Goal: Navigation & Orientation: Find specific page/section

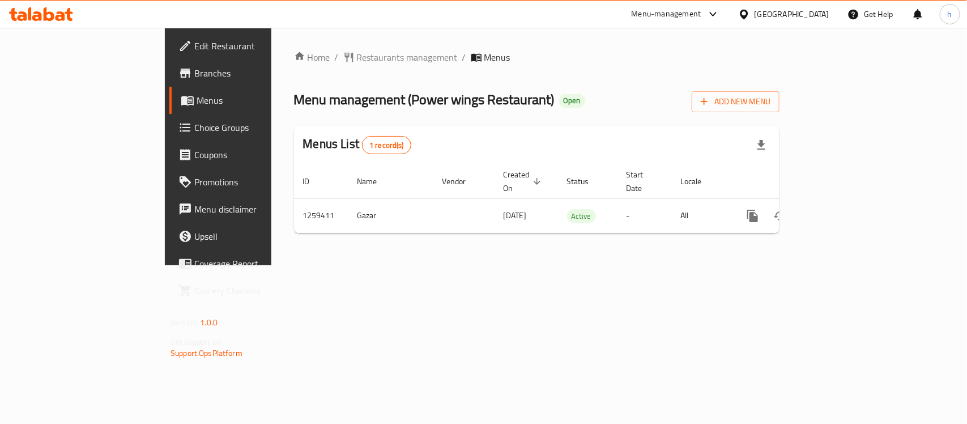
click at [573, 84] on div "Home / Restaurants management / Menus Menu management ( Power wings Restaurant …" at bounding box center [537, 146] width 486 height 192
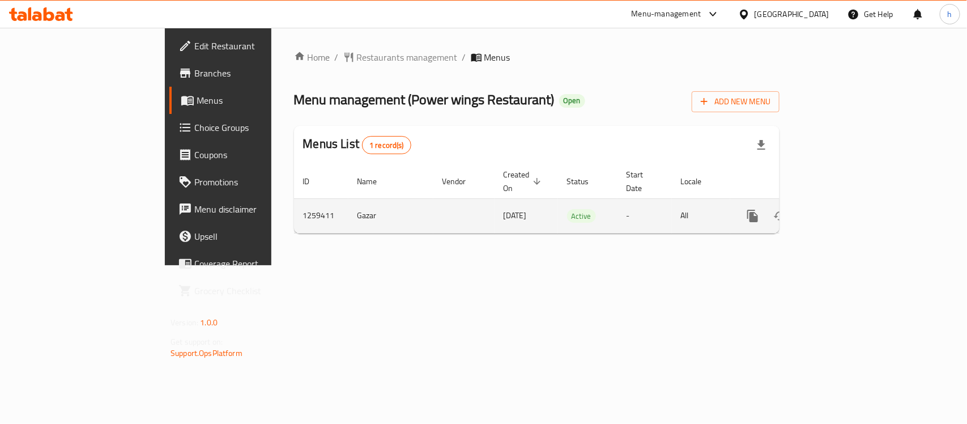
click at [840, 211] on icon "enhanced table" at bounding box center [835, 216] width 10 height 10
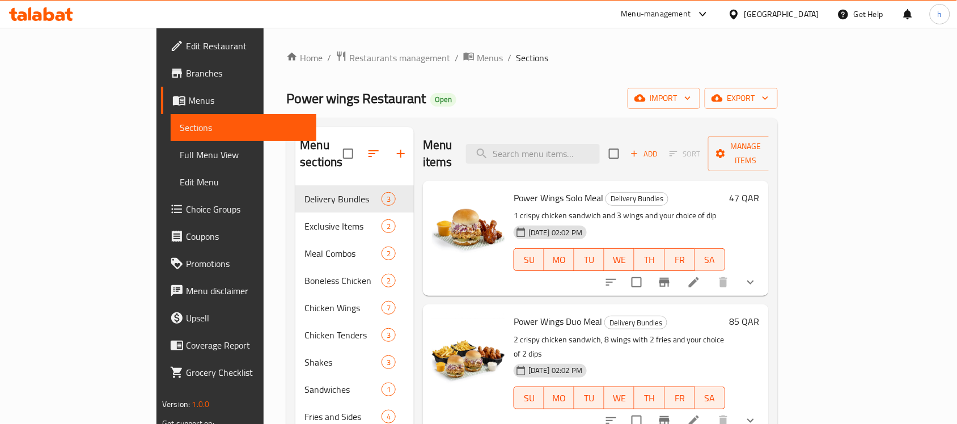
click at [186, 206] on span "Choice Groups" at bounding box center [246, 209] width 121 height 14
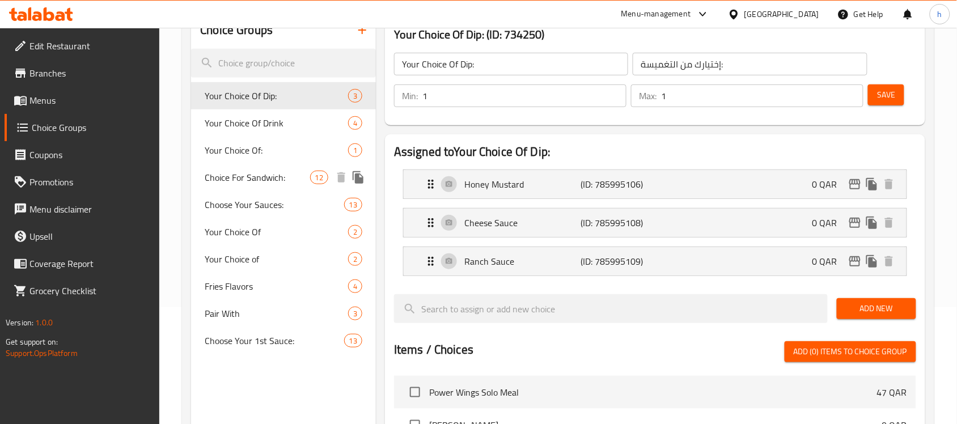
scroll to position [283, 0]
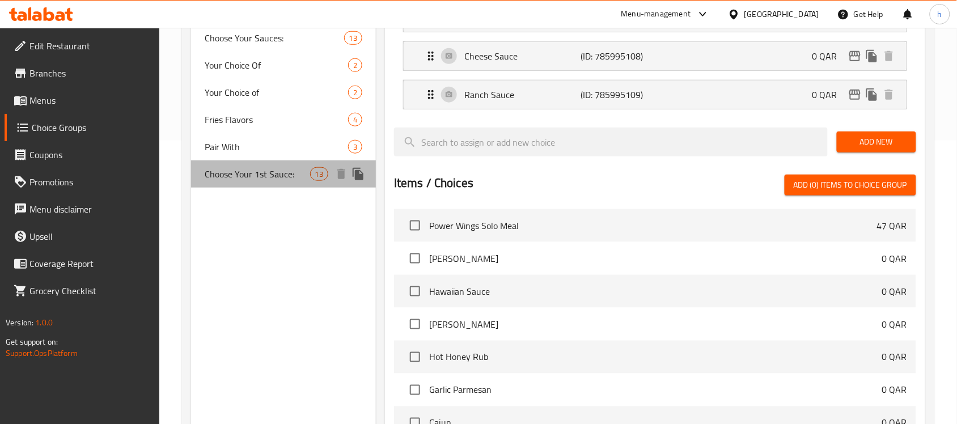
click at [244, 168] on span "Choose Your 1st Sauce:" at bounding box center [257, 174] width 105 height 14
type input "Choose Your 1st Sauce:"
type input "اختر صلصتك 1st:"
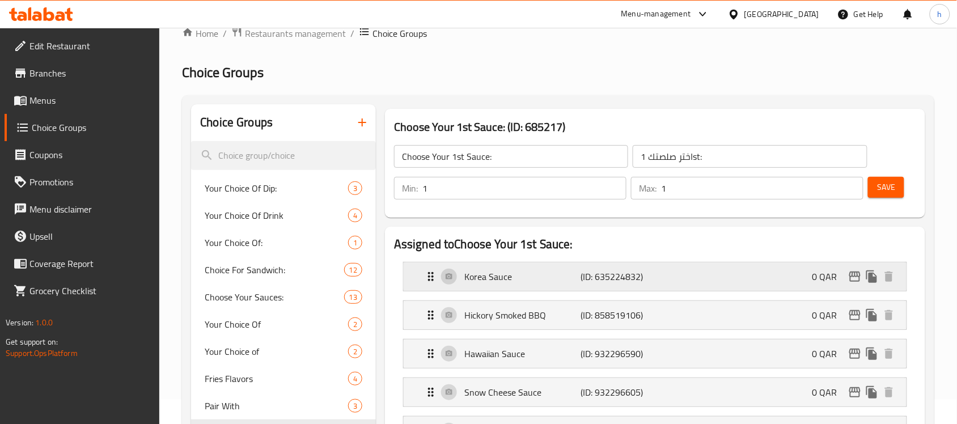
scroll to position [0, 0]
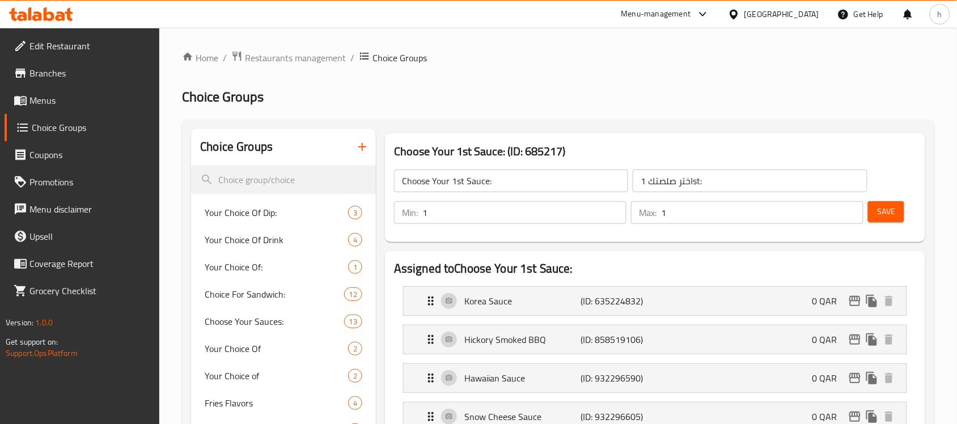
click at [805, 12] on div "[GEOGRAPHIC_DATA]" at bounding box center [781, 14] width 75 height 12
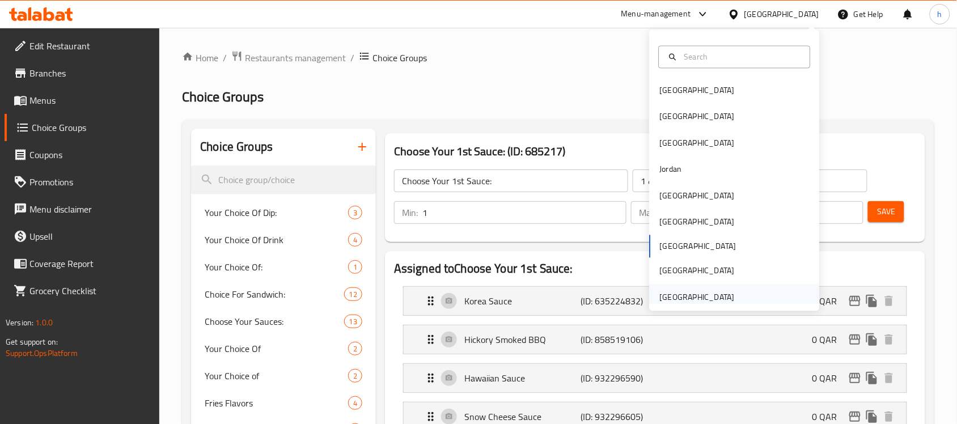
click at [709, 298] on div "[GEOGRAPHIC_DATA]" at bounding box center [697, 297] width 75 height 12
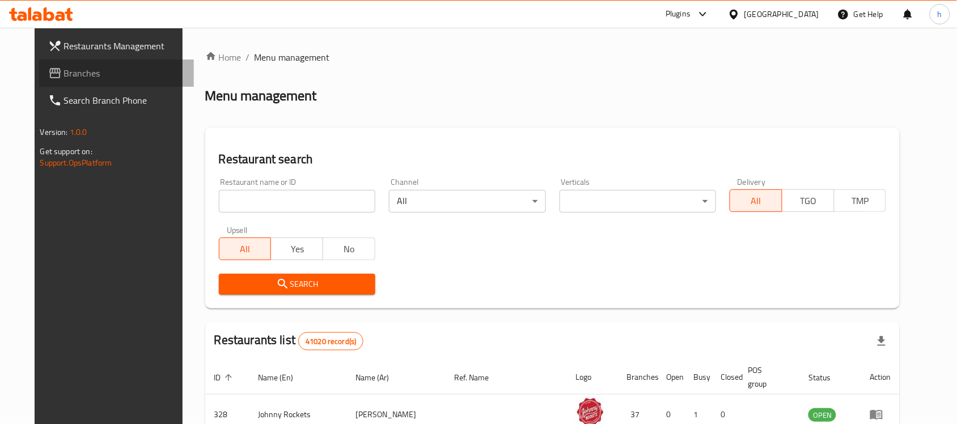
click at [64, 72] on span "Branches" at bounding box center [124, 73] width 121 height 14
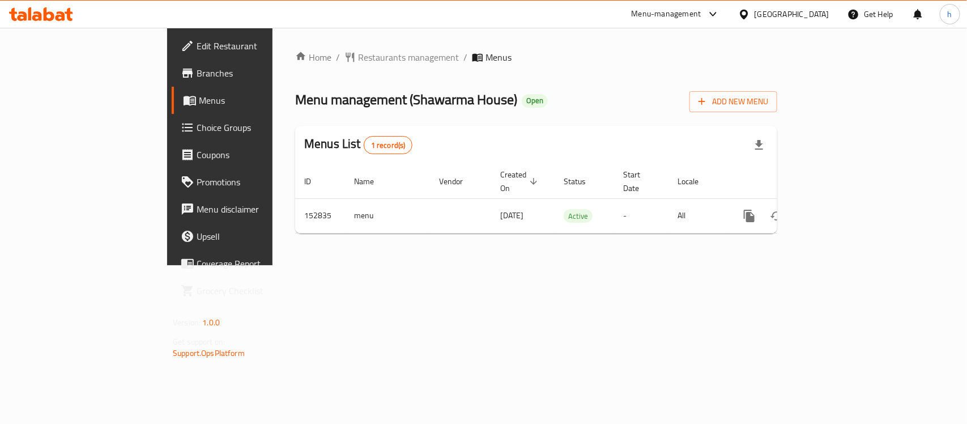
click at [426, 265] on div "Home / Restaurants management / Menus Menu management ( Shawarma House ) Open A…" at bounding box center [537, 146] width 528 height 237
click at [780, 12] on div "[GEOGRAPHIC_DATA]" at bounding box center [792, 14] width 75 height 12
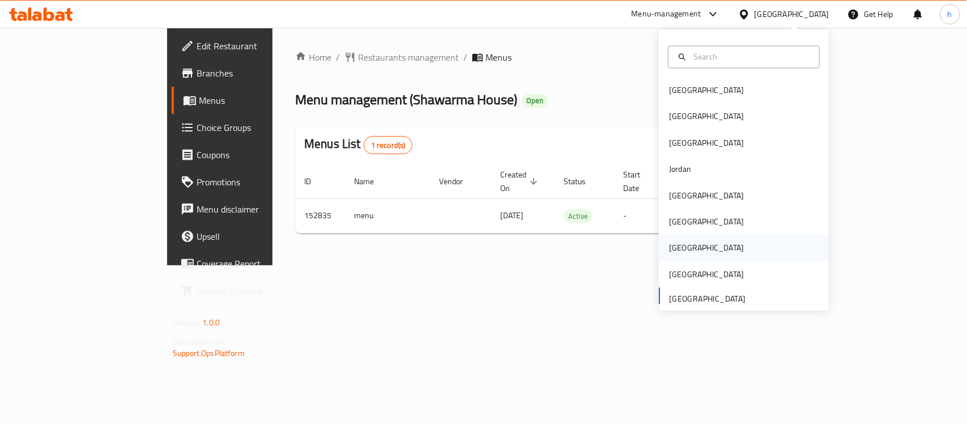
click at [669, 244] on div "[GEOGRAPHIC_DATA]" at bounding box center [706, 248] width 75 height 12
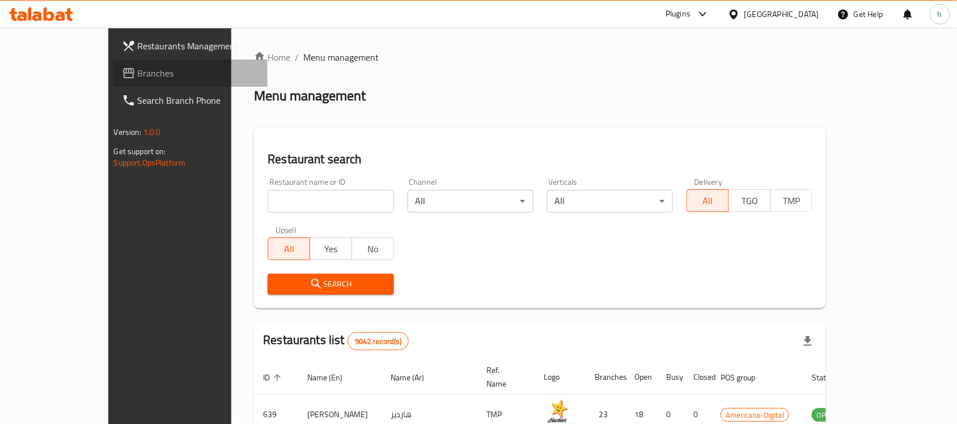
click at [138, 68] on span "Branches" at bounding box center [198, 73] width 121 height 14
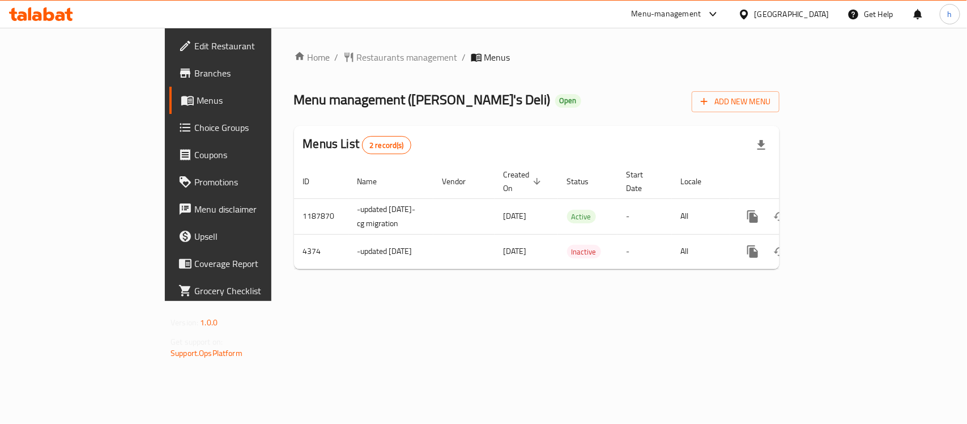
click at [821, 16] on div "[GEOGRAPHIC_DATA]" at bounding box center [792, 14] width 75 height 12
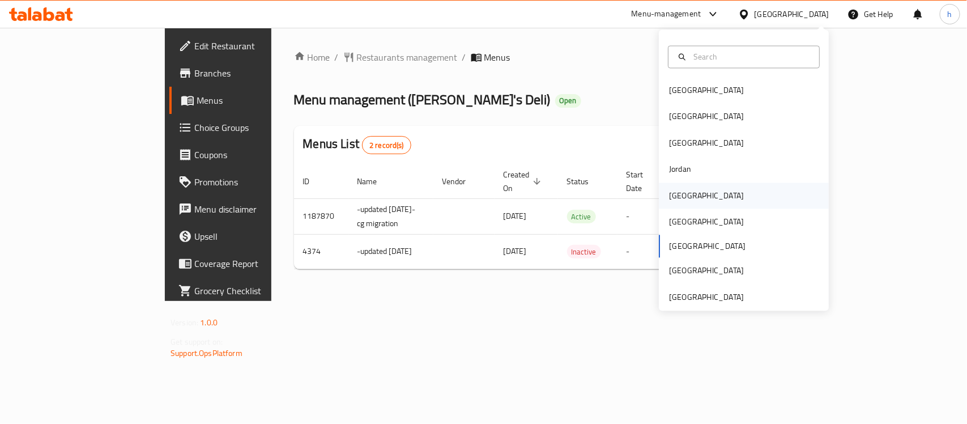
click at [686, 194] on div "[GEOGRAPHIC_DATA]" at bounding box center [706, 195] width 93 height 26
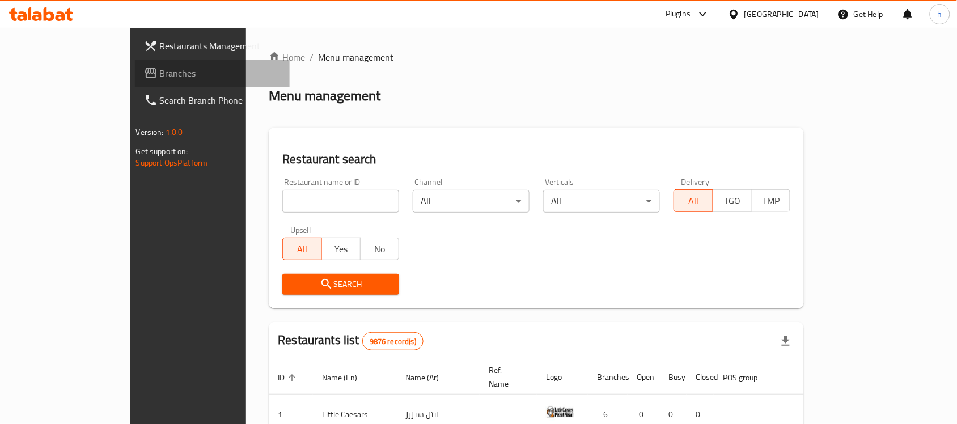
click at [160, 73] on span "Branches" at bounding box center [220, 73] width 121 height 14
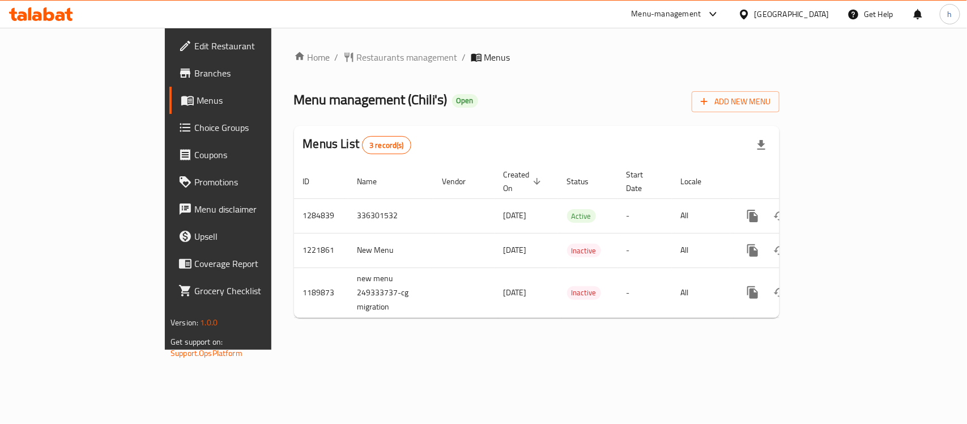
click at [376, 343] on div "Home / Restaurants management / Menus Menu management ( Chili's ) Open Add New …" at bounding box center [536, 189] width 531 height 322
click at [825, 15] on div "[GEOGRAPHIC_DATA]" at bounding box center [792, 14] width 75 height 12
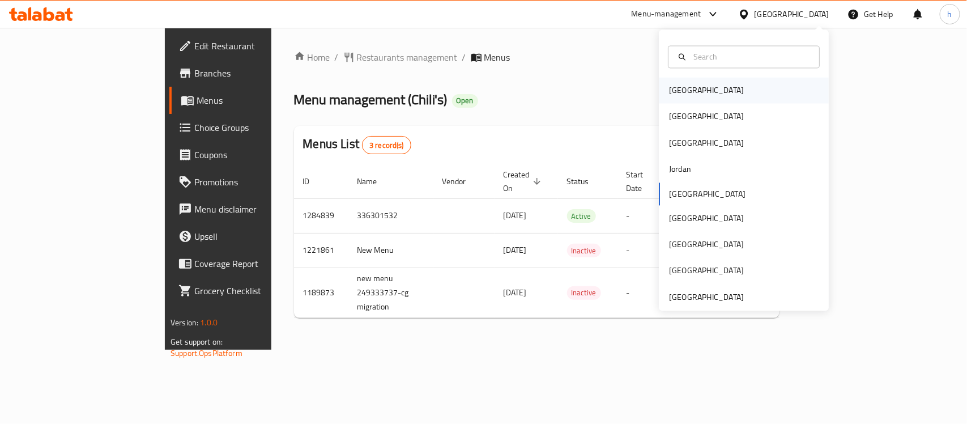
click at [675, 88] on div "[GEOGRAPHIC_DATA]" at bounding box center [706, 90] width 75 height 12
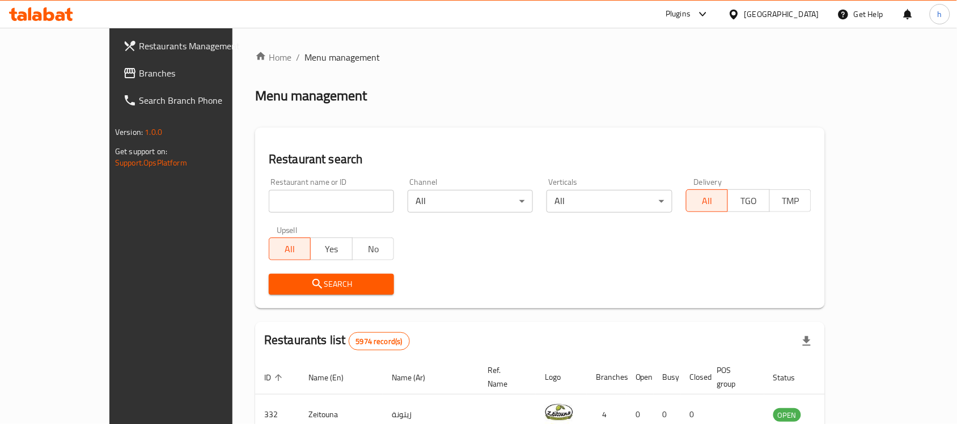
click at [139, 71] on span "Branches" at bounding box center [199, 73] width 121 height 14
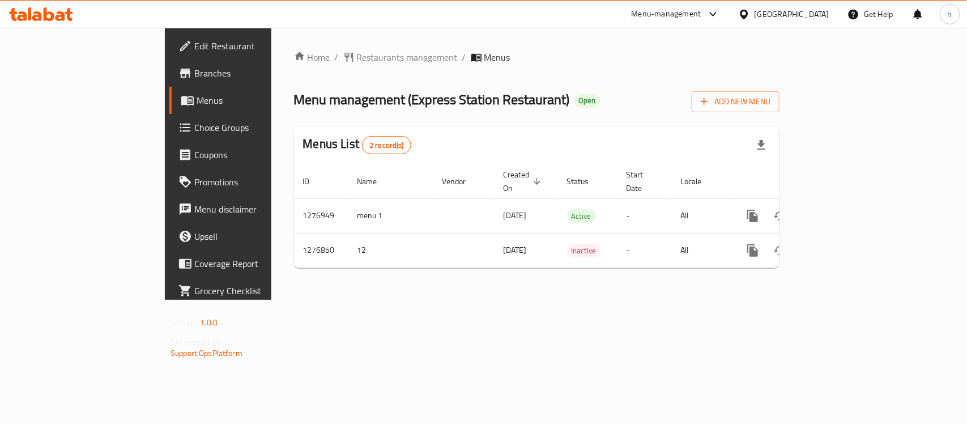
click at [503, 57] on ol "Home / Restaurants management / Menus" at bounding box center [537, 57] width 486 height 14
click at [573, 293] on div "Home / Restaurants management / Menus Menu management ( Express Station Restaur…" at bounding box center [536, 164] width 531 height 272
click at [540, 71] on div "Home / Restaurants management / Menus Menu management ( Express Station Restaur…" at bounding box center [537, 163] width 486 height 227
click at [809, 17] on div "[GEOGRAPHIC_DATA]" at bounding box center [792, 14] width 75 height 12
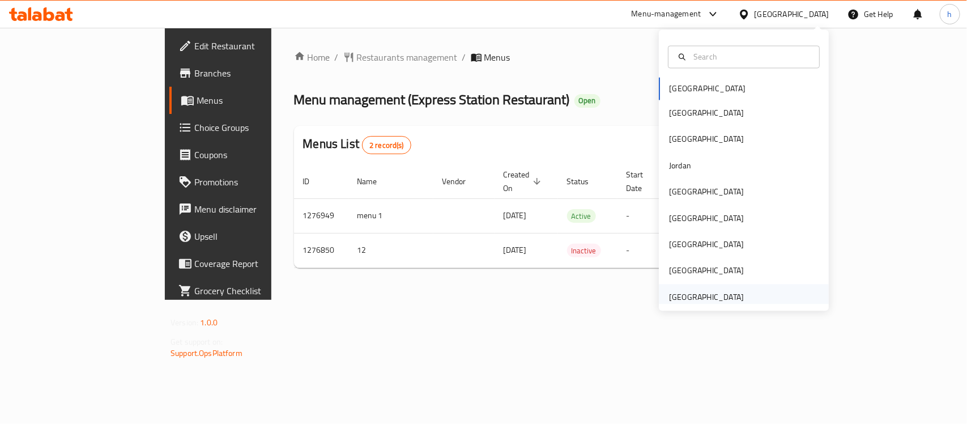
click at [734, 292] on div "[GEOGRAPHIC_DATA]" at bounding box center [706, 297] width 93 height 26
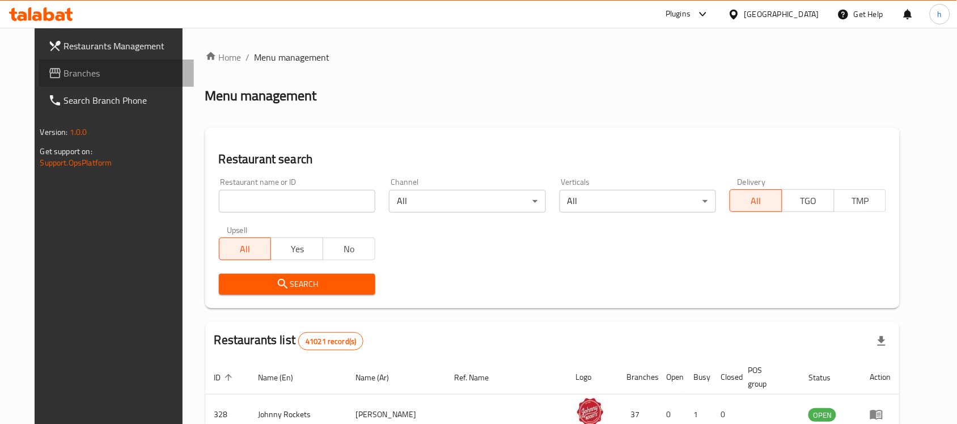
click at [64, 75] on span "Branches" at bounding box center [124, 73] width 121 height 14
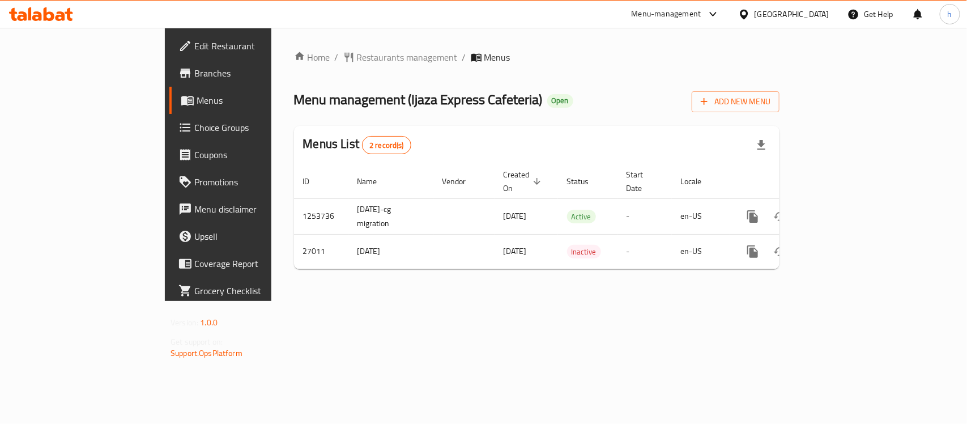
drag, startPoint x: 430, startPoint y: 298, endPoint x: 443, endPoint y: 298, distance: 13.6
click at [442, 298] on div "Home / Restaurants management / Menus Menu management ( Ijaza Express Cafeteria…" at bounding box center [536, 164] width 531 height 273
click at [294, 67] on div "Home / Restaurants management / Menus Menu management ( Ijaza Express Cafeteria…" at bounding box center [537, 164] width 486 height 228
click at [357, 58] on span "Restaurants management" at bounding box center [407, 57] width 101 height 14
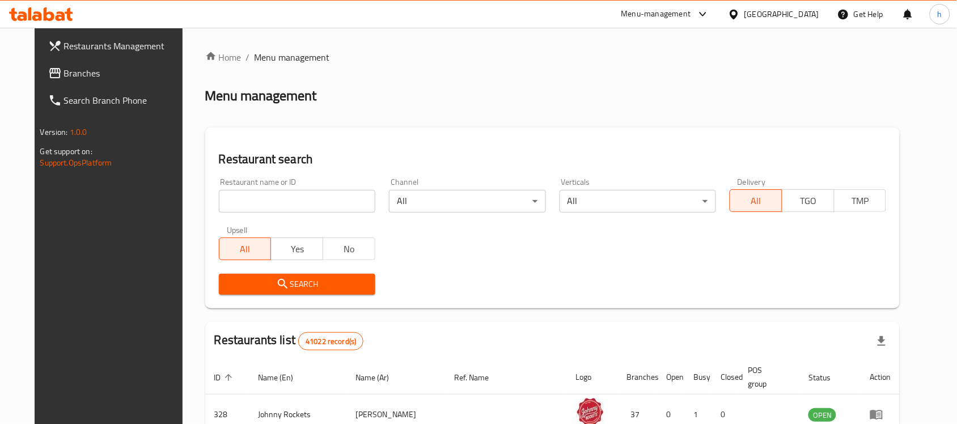
click at [41, 74] on div "Restaurants Management Branches Search Branch Phone Version: 1.0.0 Get support …" at bounding box center [479, 399] width 888 height 743
click at [64, 74] on span "Branches" at bounding box center [124, 73] width 121 height 14
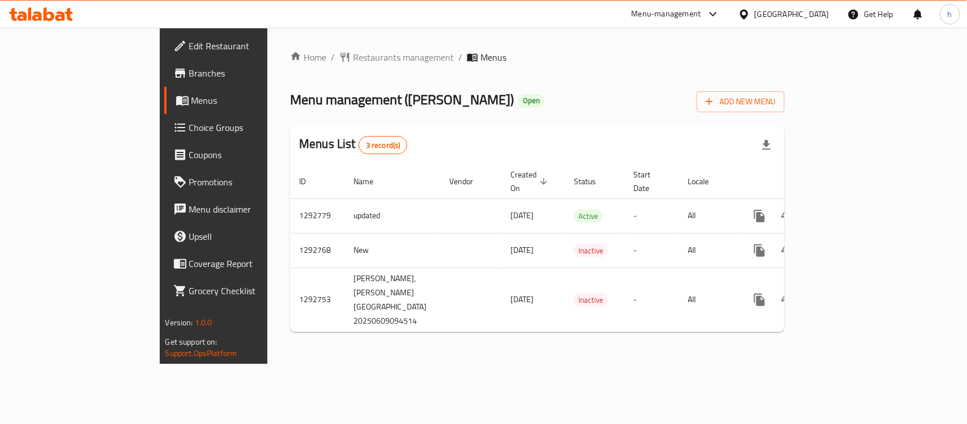
click at [349, 364] on div "Home / Restaurants management / Menus Menu management ( [PERSON_NAME] Beverages…" at bounding box center [537, 196] width 540 height 336
click at [797, 12] on div "[GEOGRAPHIC_DATA]" at bounding box center [792, 14] width 75 height 12
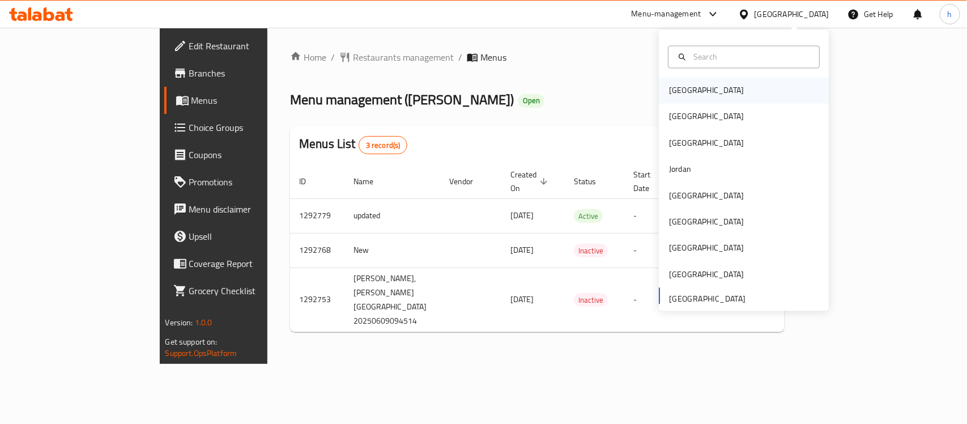
click at [704, 94] on div "[GEOGRAPHIC_DATA]" at bounding box center [744, 91] width 170 height 26
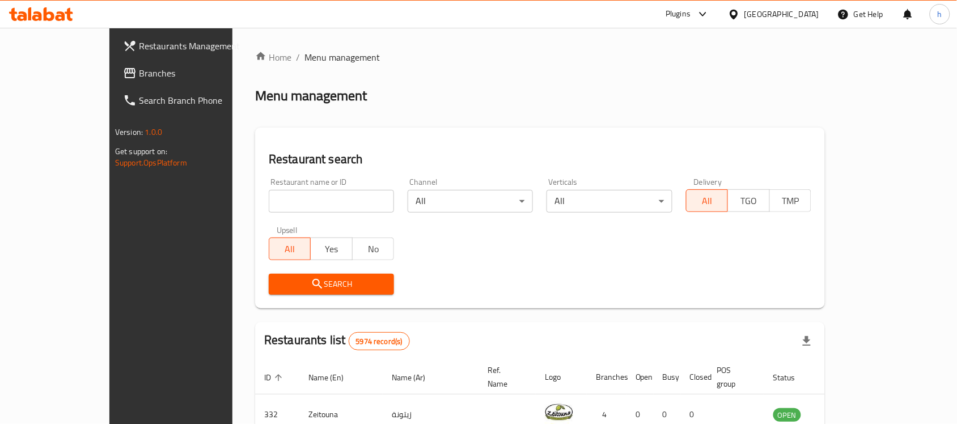
click at [139, 69] on span "Branches" at bounding box center [199, 73] width 121 height 14
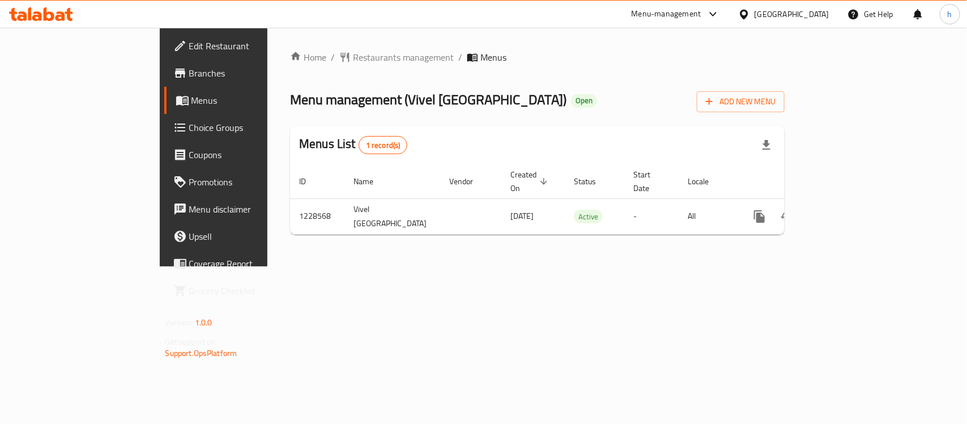
click at [589, 78] on div "Home / Restaurants management / Menus Menu management ( Vivel [GEOGRAPHIC_DATA]…" at bounding box center [537, 146] width 495 height 193
click at [822, 7] on div "Bahrain" at bounding box center [783, 14] width 109 height 27
click at [822, 9] on div "Bahrain" at bounding box center [792, 14] width 75 height 12
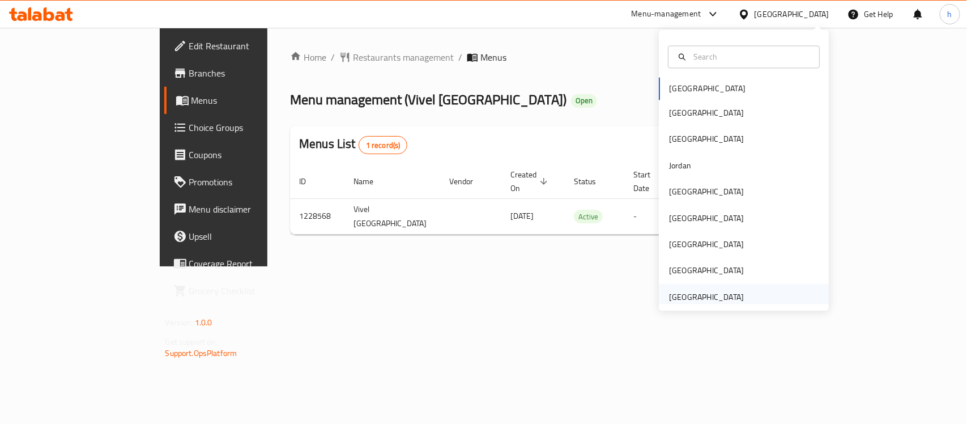
click at [706, 295] on div "[GEOGRAPHIC_DATA]" at bounding box center [706, 297] width 75 height 12
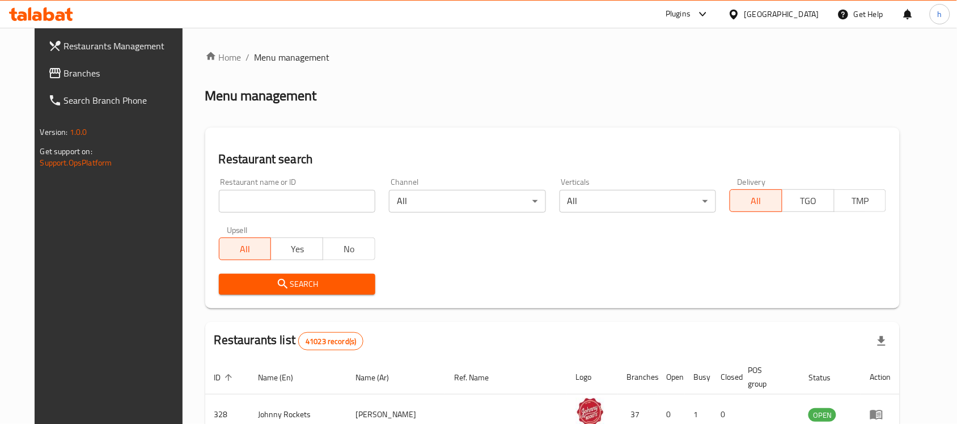
click at [64, 77] on span "Branches" at bounding box center [124, 73] width 121 height 14
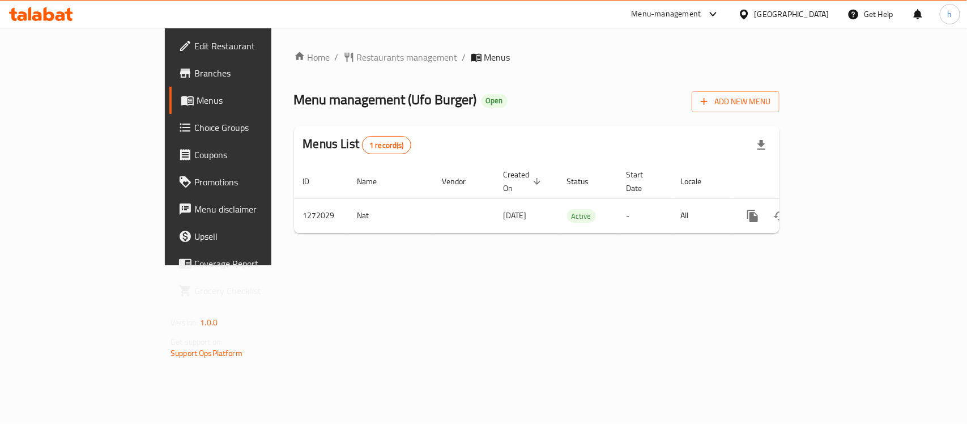
click at [528, 74] on div "Home / Restaurants management / Menus Menu management ( Ufo Burger ) Open Add N…" at bounding box center [537, 146] width 486 height 192
click at [357, 54] on span "Restaurants management" at bounding box center [407, 57] width 101 height 14
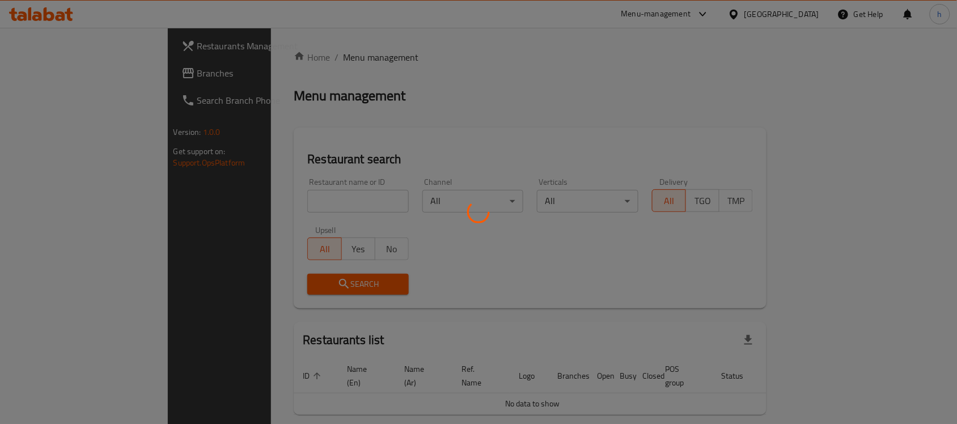
click at [46, 71] on div at bounding box center [478, 212] width 957 height 424
click at [57, 72] on div at bounding box center [478, 212] width 957 height 424
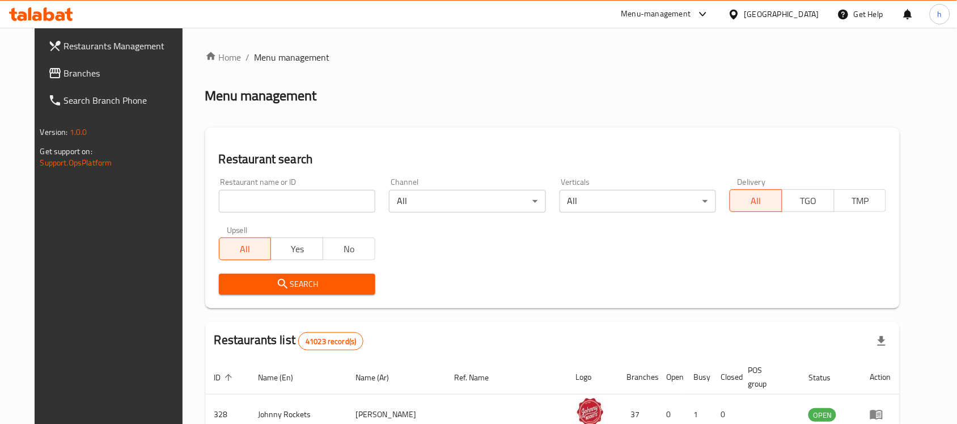
click at [71, 73] on span "Branches" at bounding box center [124, 73] width 121 height 14
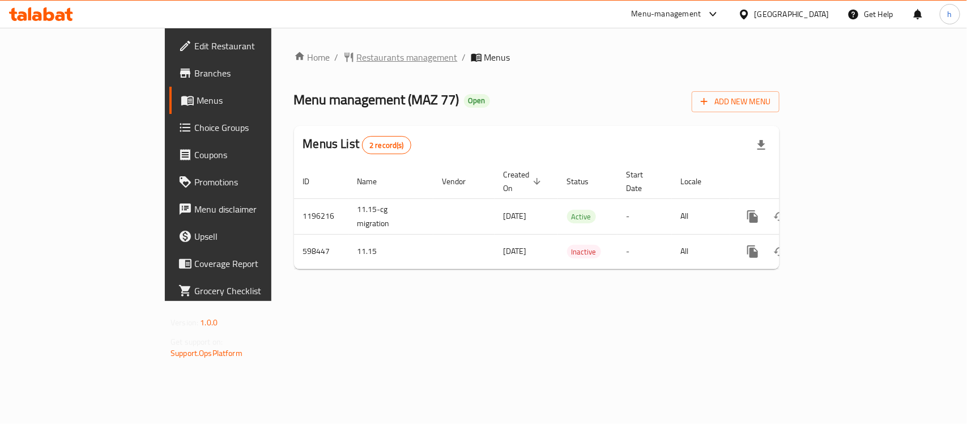
drag, startPoint x: 344, startPoint y: 46, endPoint x: 325, endPoint y: 58, distance: 22.4
click at [336, 52] on div "Home / Restaurants management / Menus Menu management ( MAZ 77 ) Open Add New M…" at bounding box center [536, 164] width 531 height 273
click at [357, 58] on span "Restaurants management" at bounding box center [407, 57] width 101 height 14
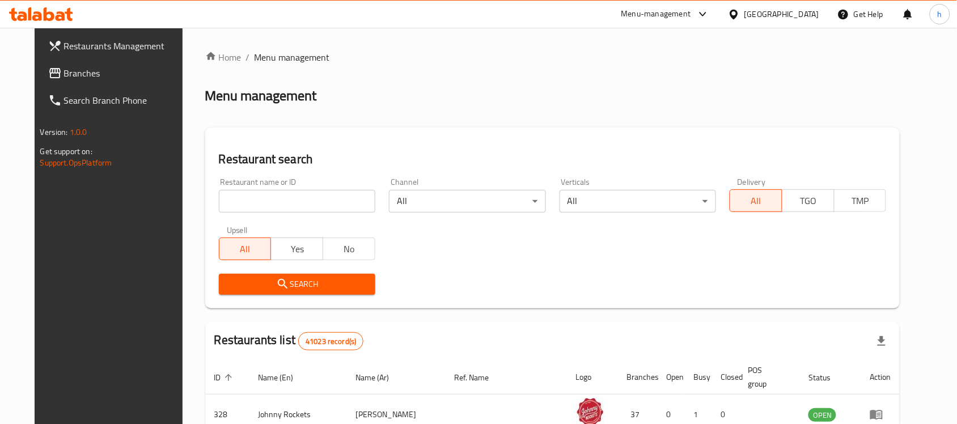
click at [64, 74] on span "Branches" at bounding box center [124, 73] width 121 height 14
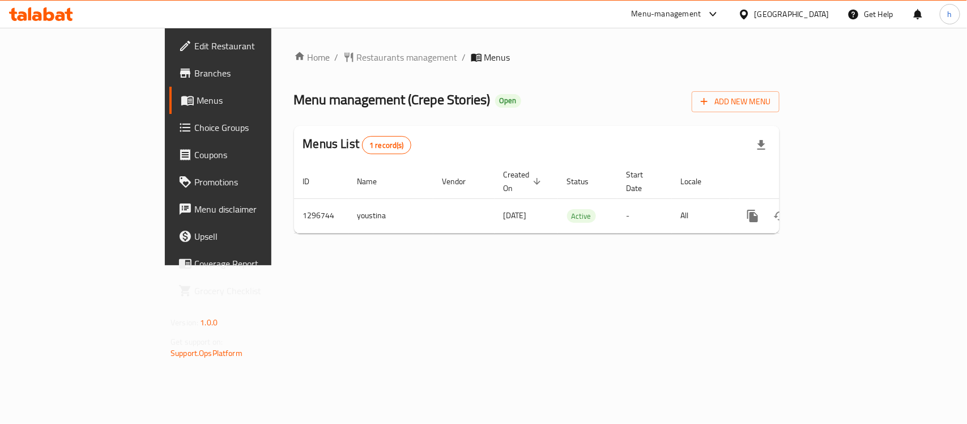
click at [814, 11] on div "[GEOGRAPHIC_DATA]" at bounding box center [792, 14] width 75 height 12
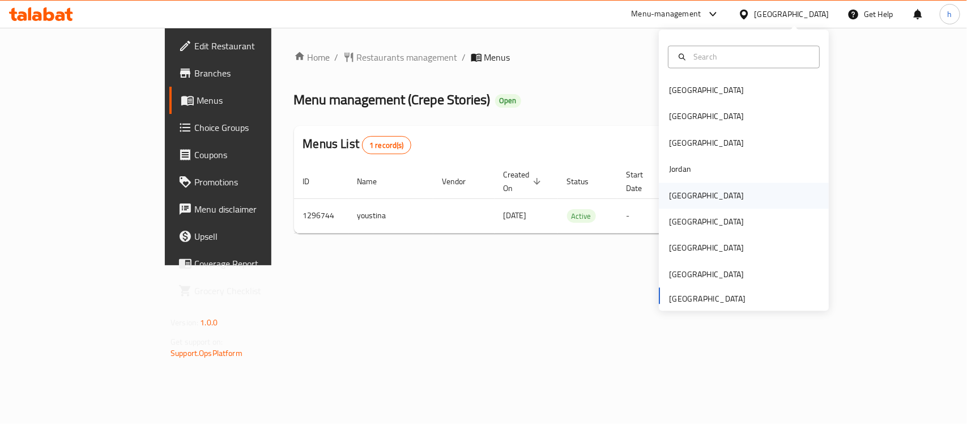
click at [678, 189] on div "[GEOGRAPHIC_DATA]" at bounding box center [706, 195] width 75 height 12
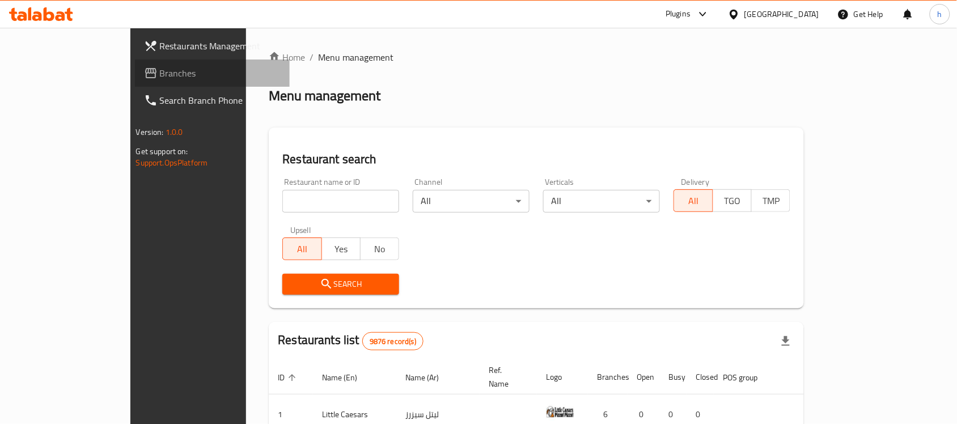
click at [160, 67] on span "Branches" at bounding box center [220, 73] width 121 height 14
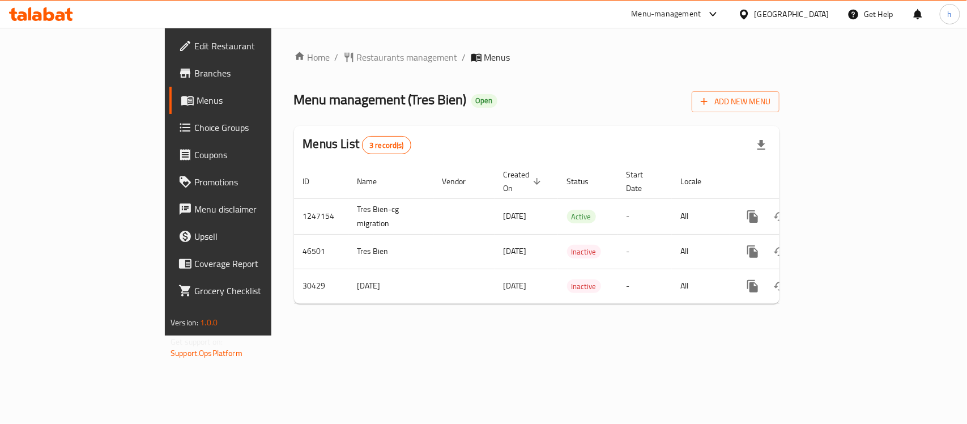
click at [400, 328] on div "Home / Restaurants management / Menus Menu management ( Tres Bien ) Open Add Ne…" at bounding box center [536, 182] width 531 height 308
click at [812, 18] on div "[GEOGRAPHIC_DATA]" at bounding box center [792, 14] width 75 height 12
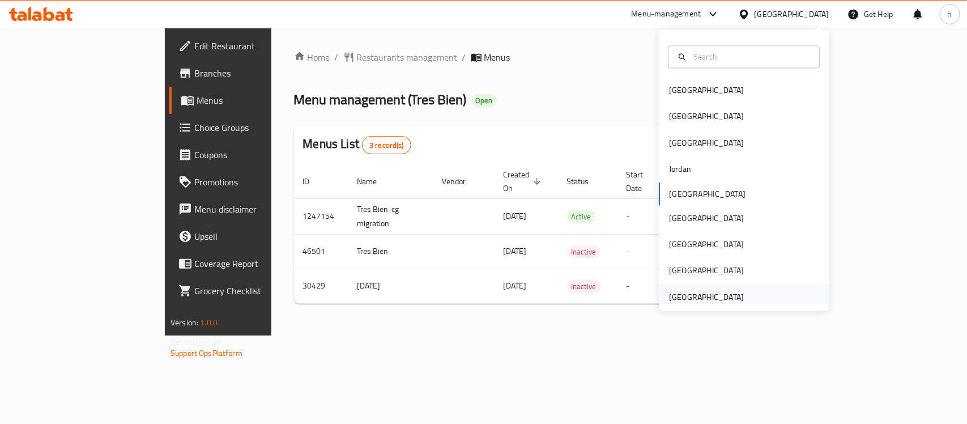
click at [698, 303] on div "[GEOGRAPHIC_DATA]" at bounding box center [706, 297] width 75 height 12
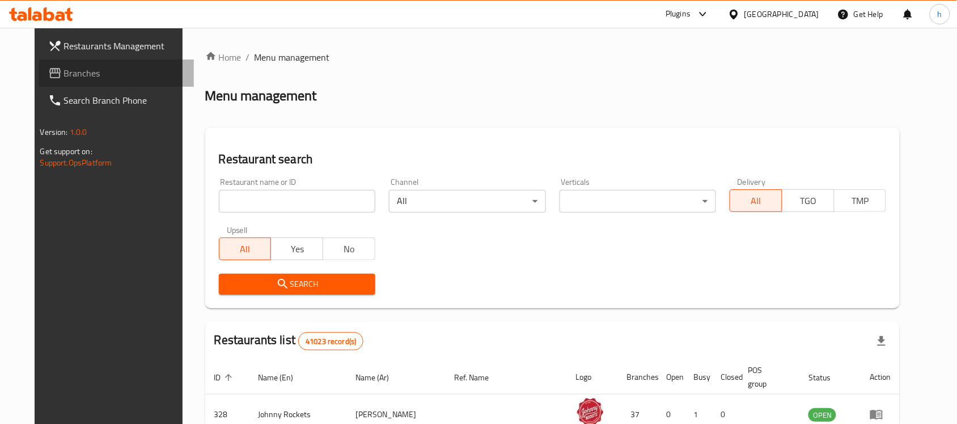
click at [64, 73] on span "Branches" at bounding box center [124, 73] width 121 height 14
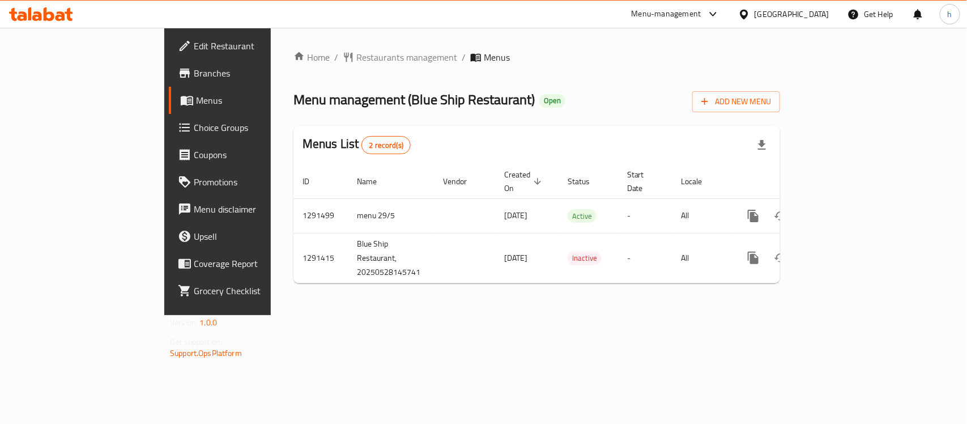
click at [406, 313] on div "Home / Restaurants management / Menus Menu management ( Blue Ship Restaurant ) …" at bounding box center [537, 171] width 532 height 287
click at [778, 8] on div "[GEOGRAPHIC_DATA]" at bounding box center [792, 14] width 75 height 12
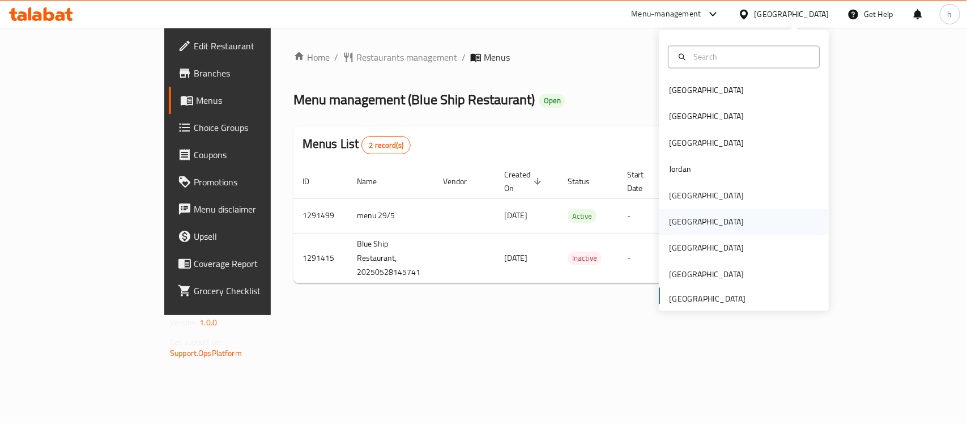
click at [684, 216] on div "[GEOGRAPHIC_DATA]" at bounding box center [706, 222] width 93 height 26
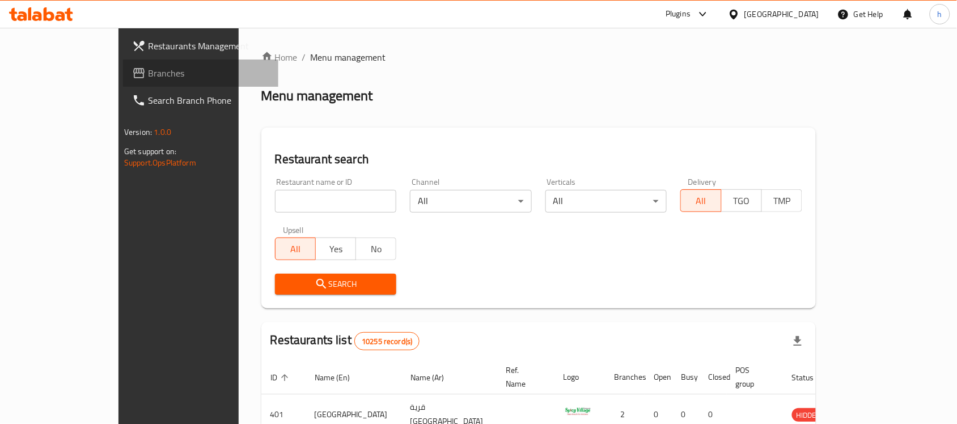
click at [148, 70] on span "Branches" at bounding box center [208, 73] width 121 height 14
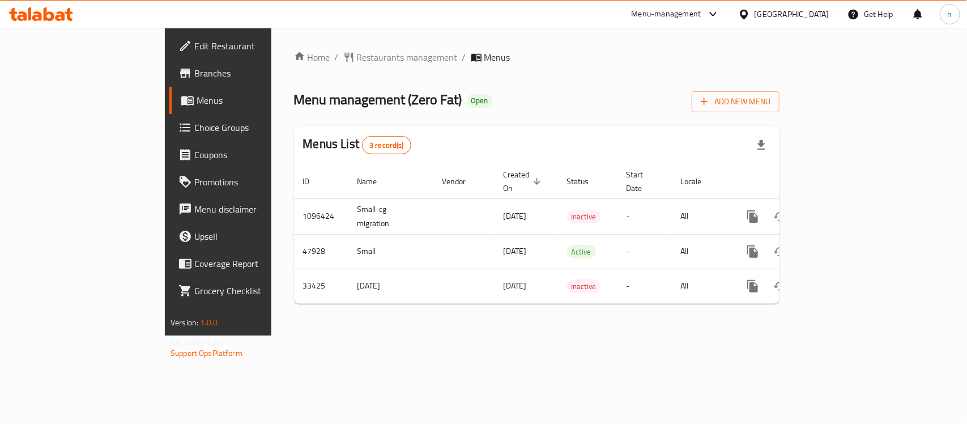
click at [536, 92] on div "Menu management ( Zero Fat ) Open Add New Menu" at bounding box center [537, 100] width 486 height 26
click at [750, 14] on icon at bounding box center [744, 15] width 12 height 12
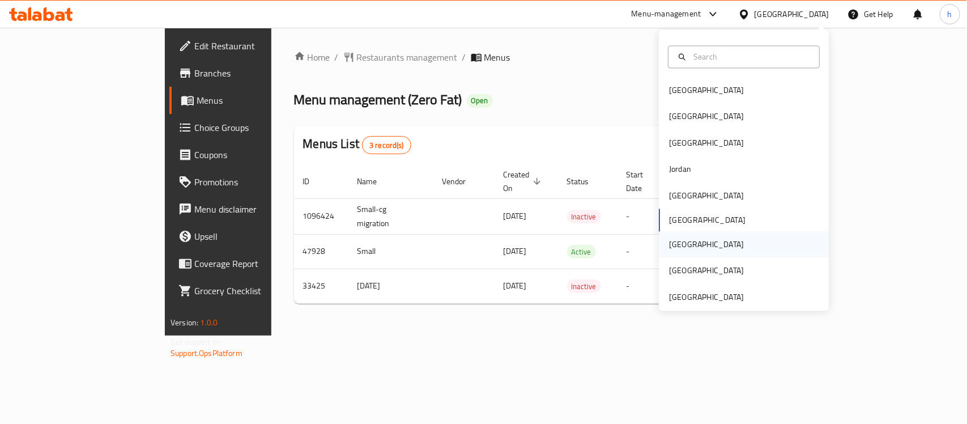
click at [678, 244] on div "[GEOGRAPHIC_DATA]" at bounding box center [706, 245] width 93 height 26
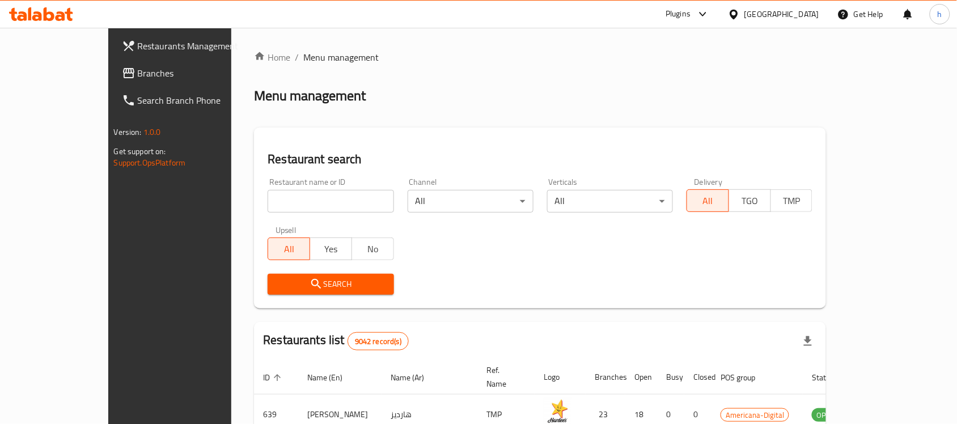
click at [108, 75] on div "Restaurants Management Branches Search Branch Phone Version: 1.0.0 Get support …" at bounding box center [478, 395] width 741 height 734
click at [138, 75] on span "Branches" at bounding box center [198, 73] width 121 height 14
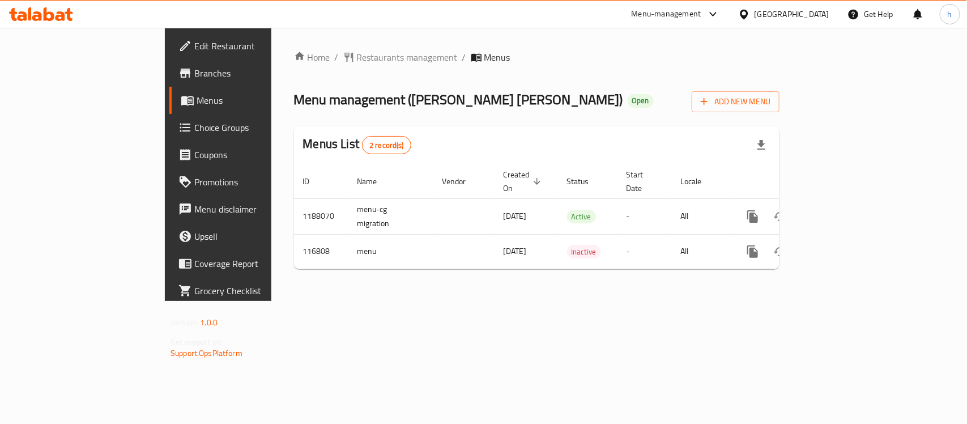
click at [355, 301] on div "Home / Restaurants management / Menus Menu management ( [PERSON_NAME] [PERSON_N…" at bounding box center [536, 164] width 531 height 273
